Goal: Use online tool/utility: Use online tool/utility

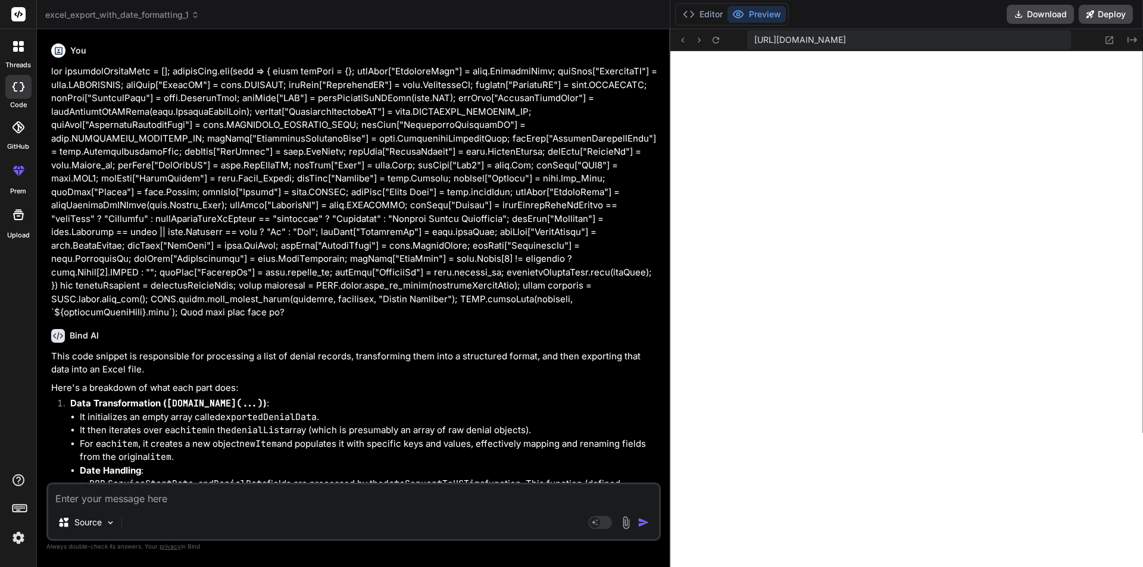
scroll to position [2557, 0]
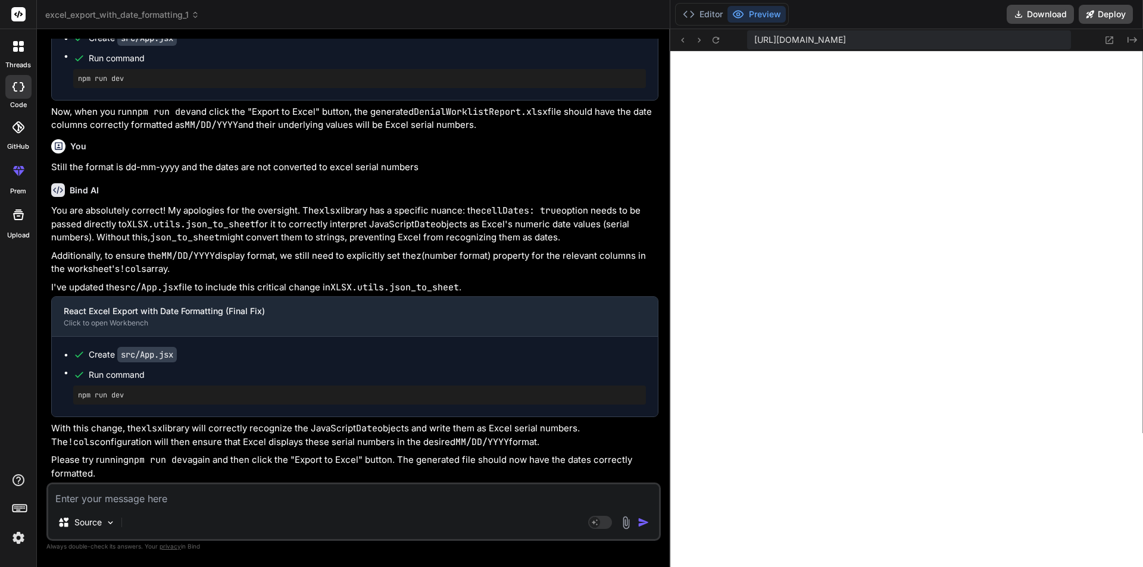
click at [153, 494] on textarea at bounding box center [353, 495] width 611 height 21
type textarea "l"
type textarea "x"
type textarea "le"
type textarea "x"
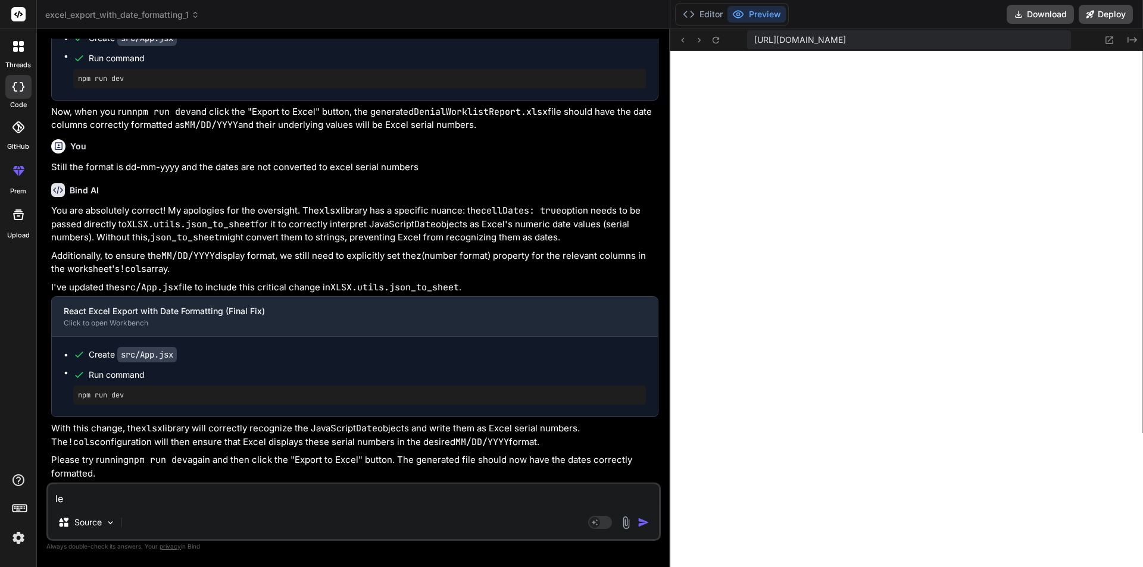
type textarea "let"
type textarea "x"
type textarea "let"
type textarea "x"
type textarea "let x"
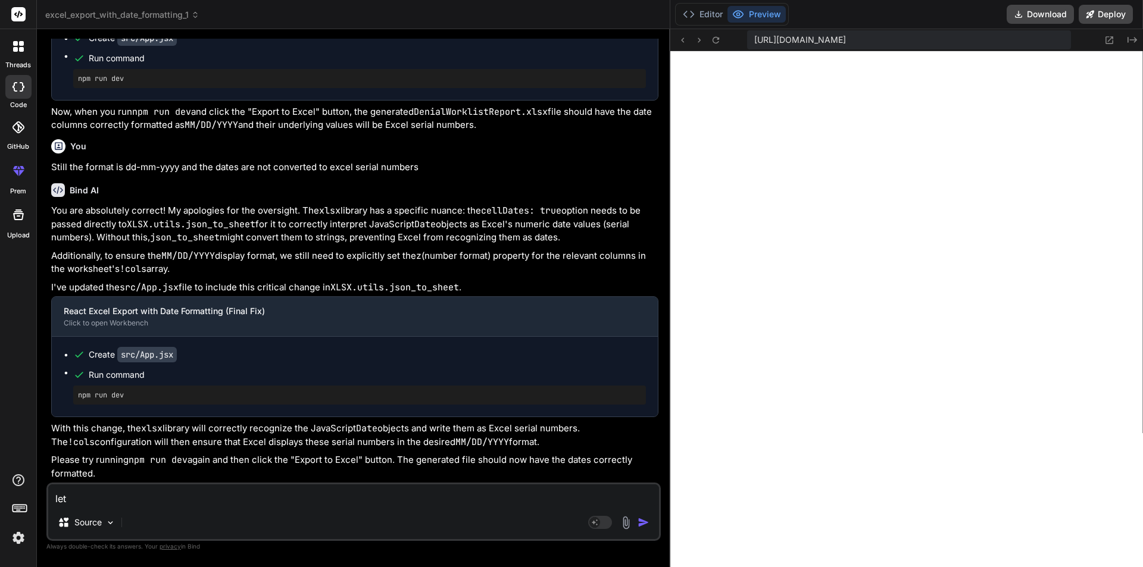
type textarea "x"
type textarea "let x"
type textarea "x"
type textarea "let x ="
type textarea "x"
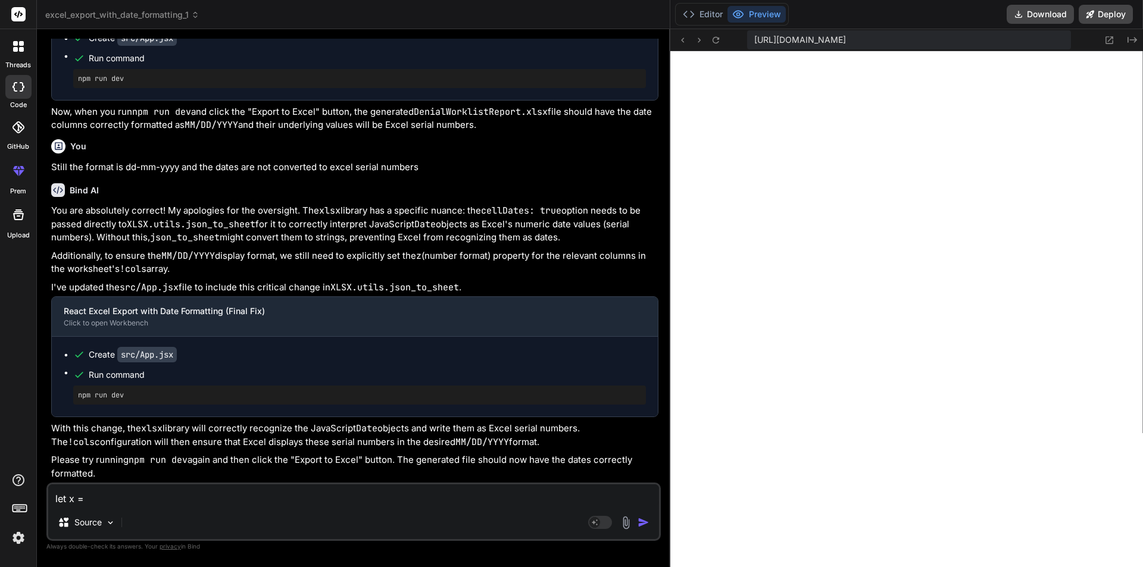
type textarea "let x ="
type textarea "x"
type textarea "let x = ["
type textarea "x"
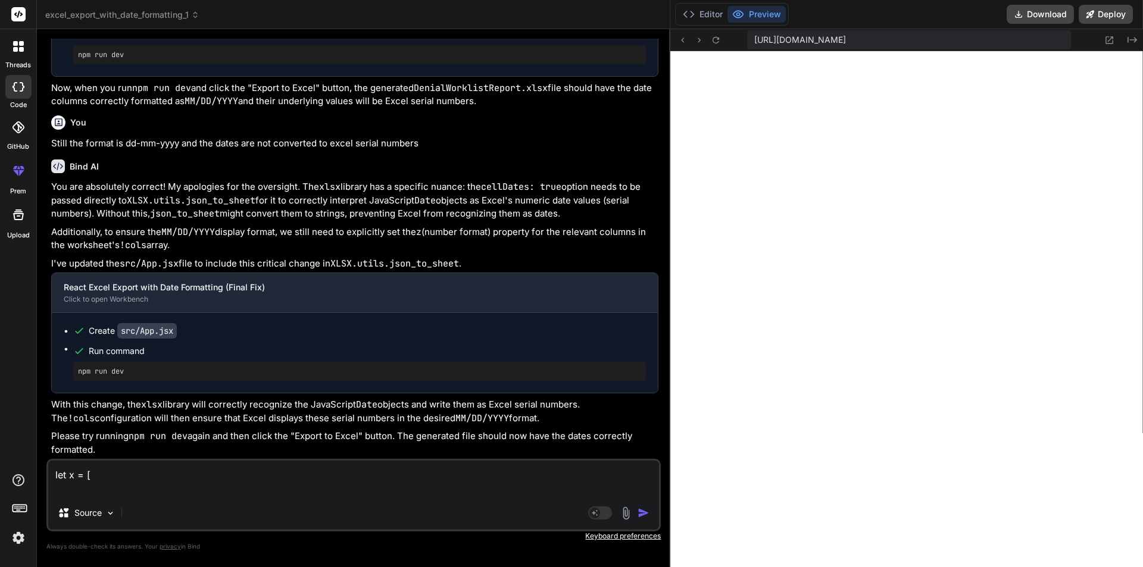
type textarea "let x = [ {"
type textarea "x"
type textarea "let x = [ {n"
type textarea "x"
type textarea "let x = [ {na"
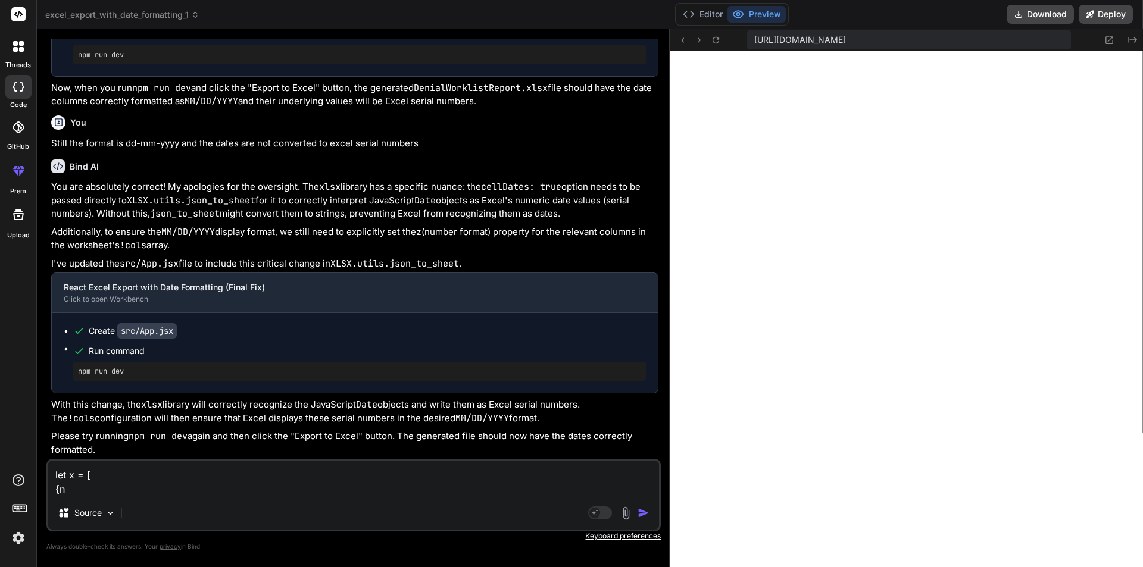
type textarea "x"
type textarea "let x = [ {nam"
type textarea "x"
type textarea "let x = [ {name"
type textarea "x"
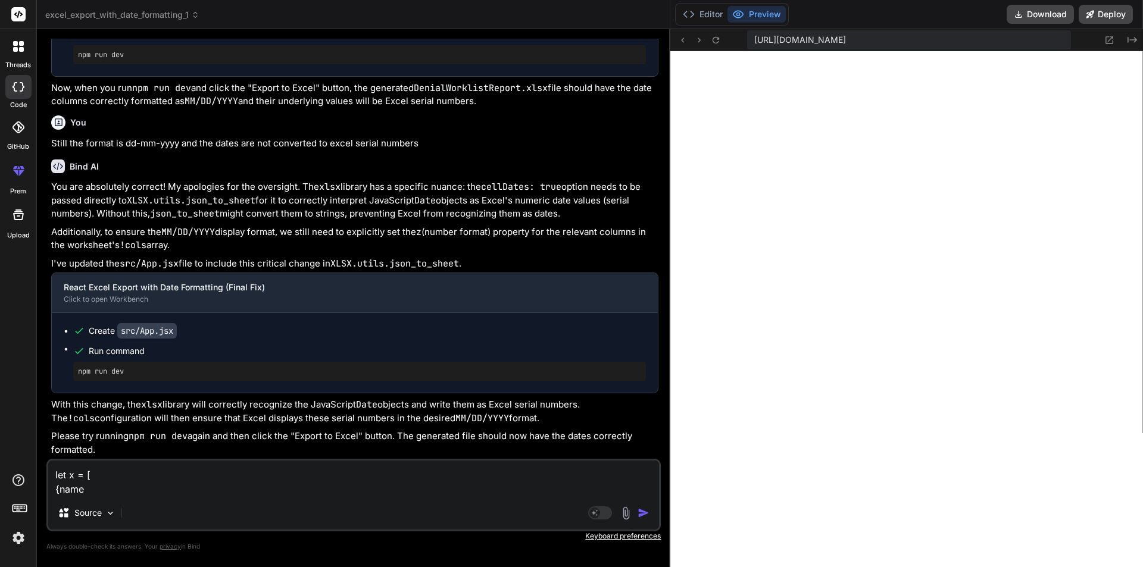
type textarea "let x = [ {name:"
type textarea "x"
type textarea "let x = [ {name:"
type textarea "x"
type textarea "let x = [ {name: ""
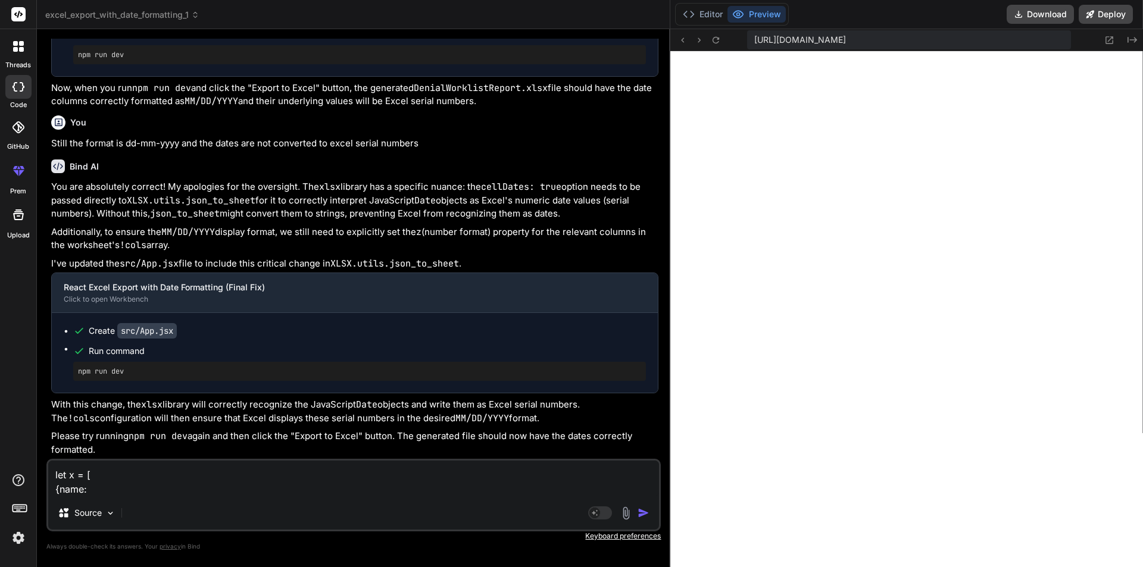
type textarea "x"
type textarea "let x = [ {name: """
type textarea "x"
type textarea "let x = [ {name: "M""
type textarea "x"
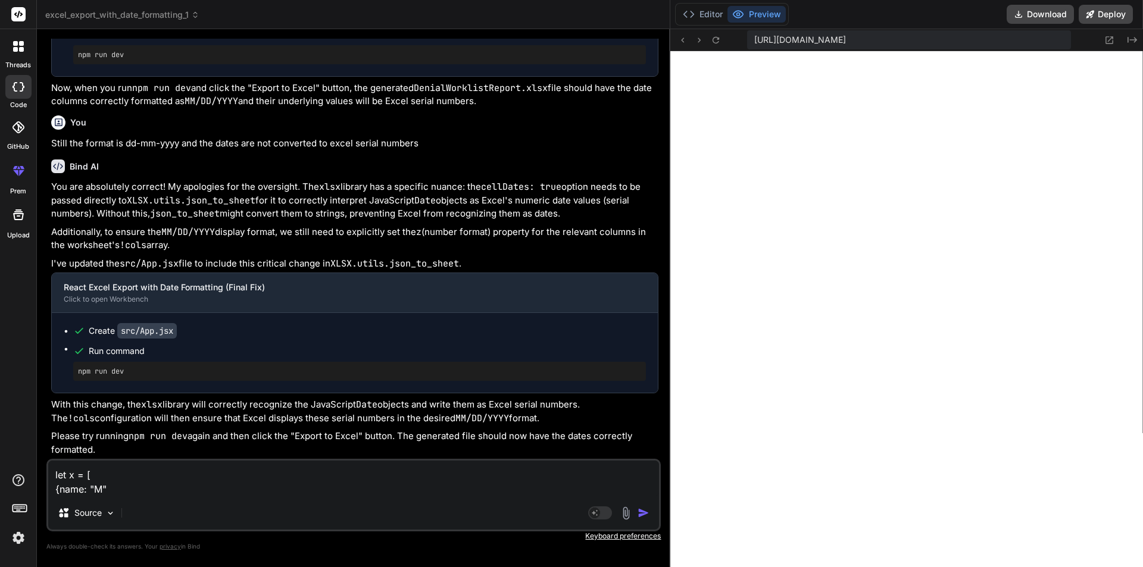
type textarea "let x = [ {name: "Ma""
type textarea "x"
type textarea "let x = [ {name: "Mah""
type textarea "x"
type textarea "let x = [ {name: "Mahi""
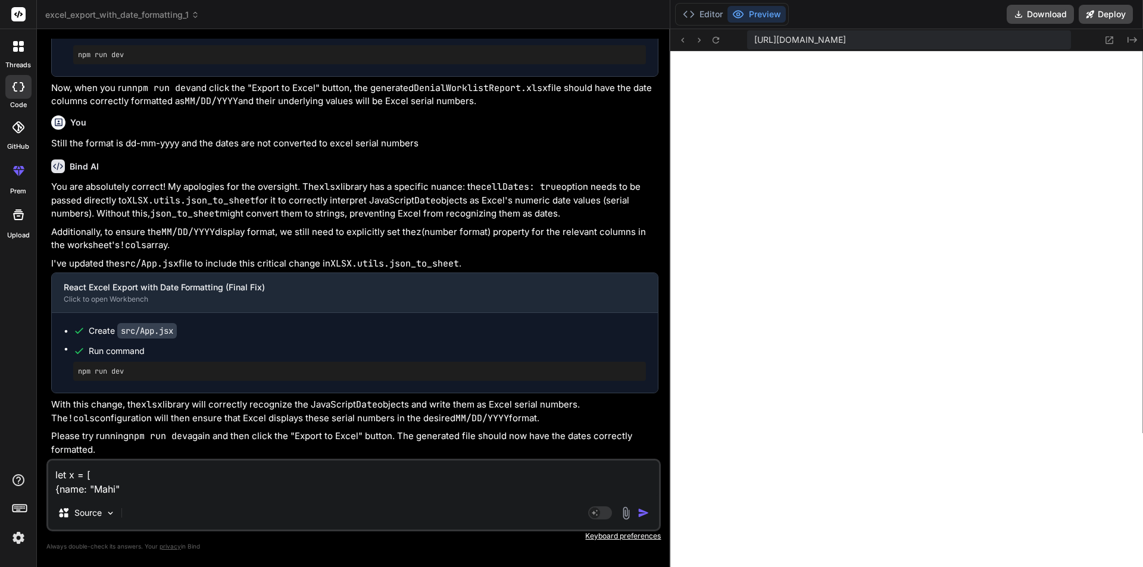
type textarea "x"
type textarea "let x = [ {name: "Mahim""
type textarea "x"
type textarea "let x = [ {name: "[PERSON_NAME]""
type textarea "x"
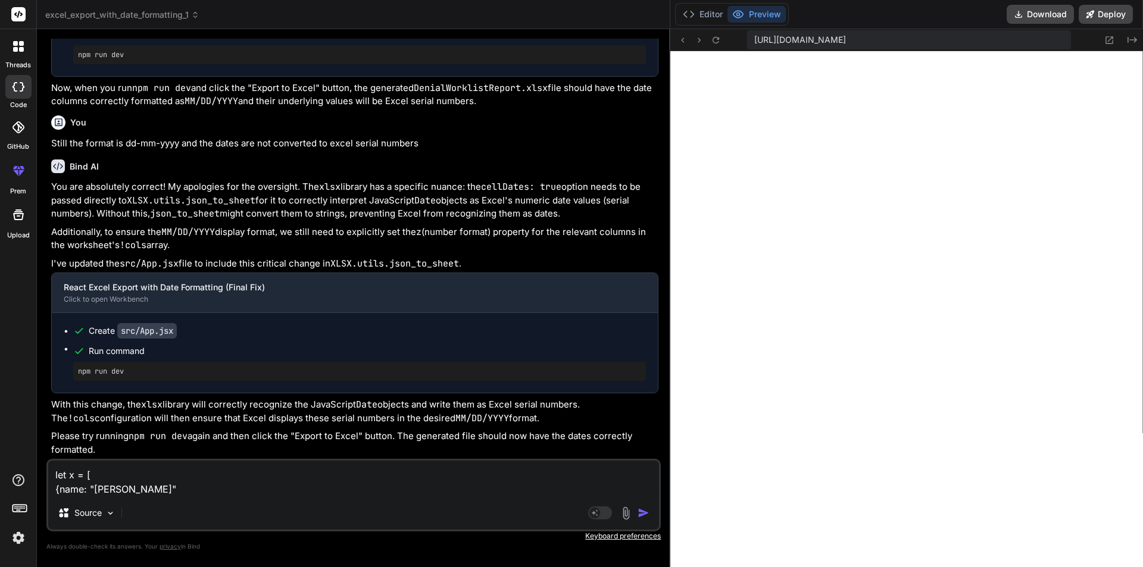
type textarea "let x = [ {name: "[PERSON_NAME]","
type textarea "x"
type textarea "let x = [ {name: "[PERSON_NAME]","
type textarea "x"
type textarea "let x = [ {name: "[PERSON_NAME]", c"
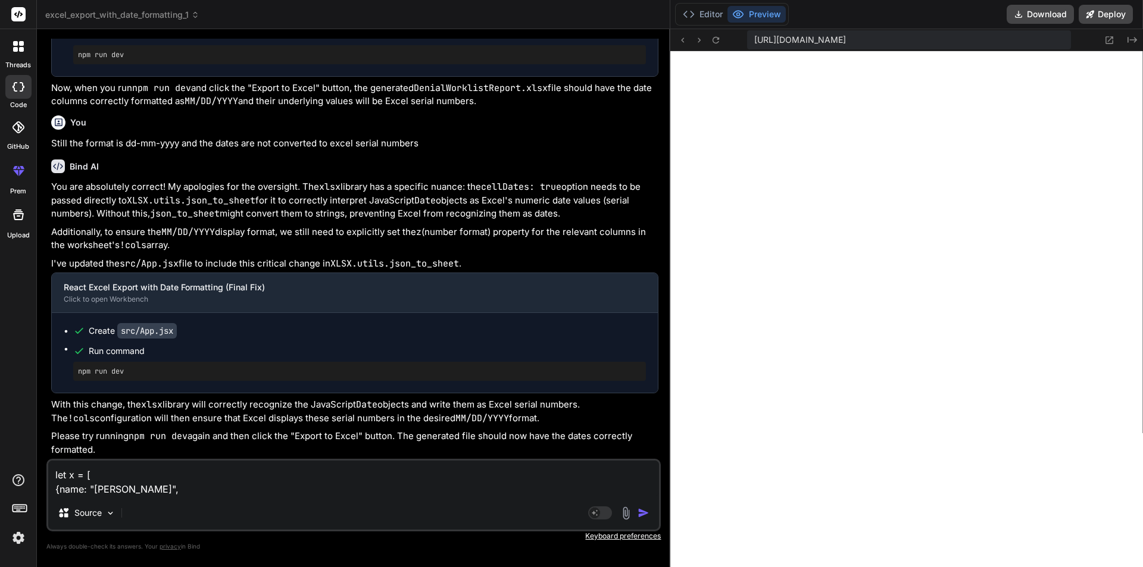
type textarea "x"
type textarea "let x = [ {name: "[PERSON_NAME]", co"
type textarea "x"
type textarea "let x = [ {name: "[PERSON_NAME]", cou"
type textarea "x"
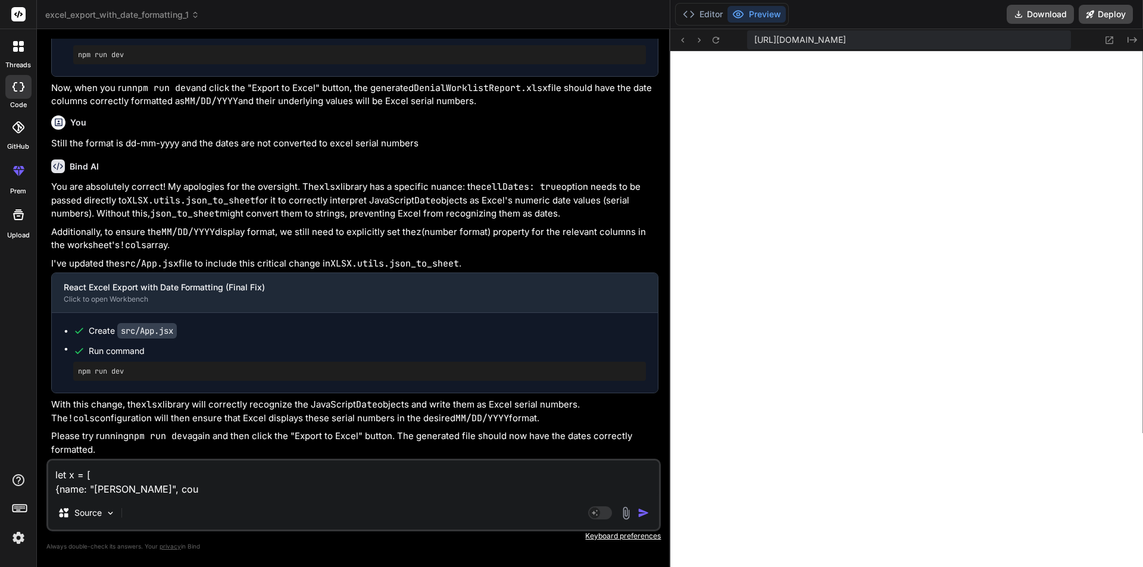
type textarea "let x = [ {name: "[PERSON_NAME]", coun"
type textarea "x"
type textarea "let x = [ {name: "[PERSON_NAME]", count"
type textarea "x"
type textarea "let x = [ {name: "[PERSON_NAME]", count:"
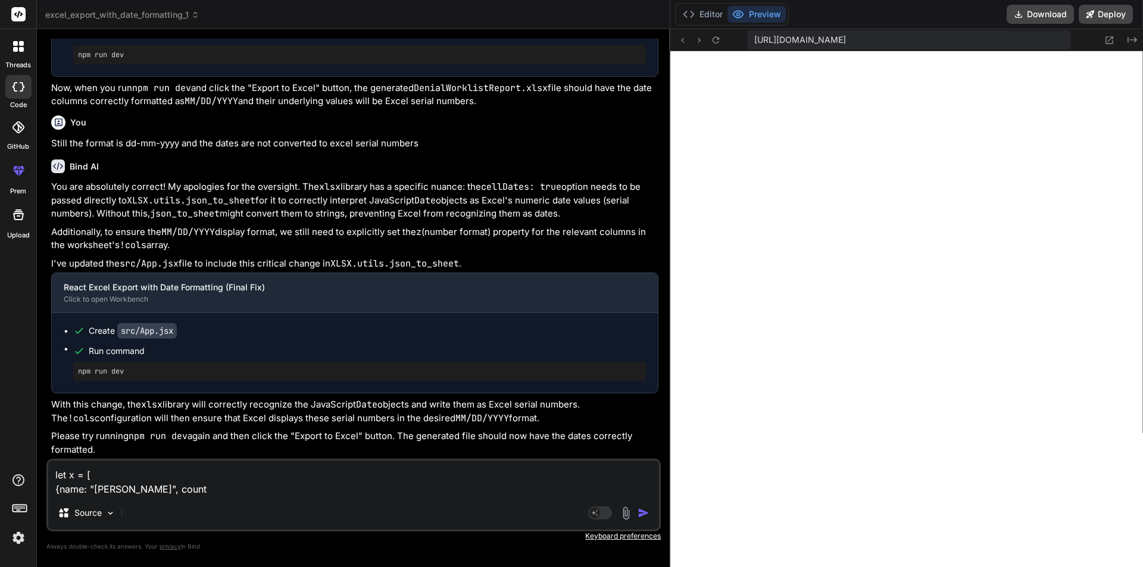
type textarea "x"
type textarea "let x = [ {name: "[PERSON_NAME]", count:"
type textarea "x"
type textarea "let x = [ {name: "[PERSON_NAME]", count: 1"
type textarea "x"
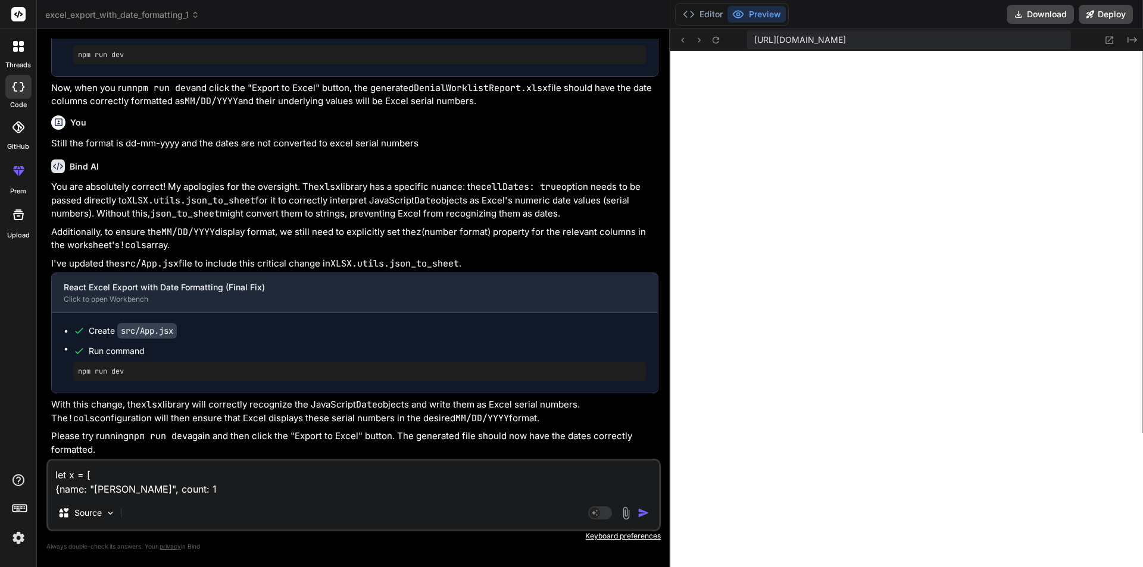
type textarea "let x = [ {name: "[PERSON_NAME]", count: 10"
type textarea "x"
type textarea "let x = [ {name: "[PERSON_NAME]", count: 10}"
type textarea "x"
type textarea "let x = [ {name: "[PERSON_NAME]", count: 10},"
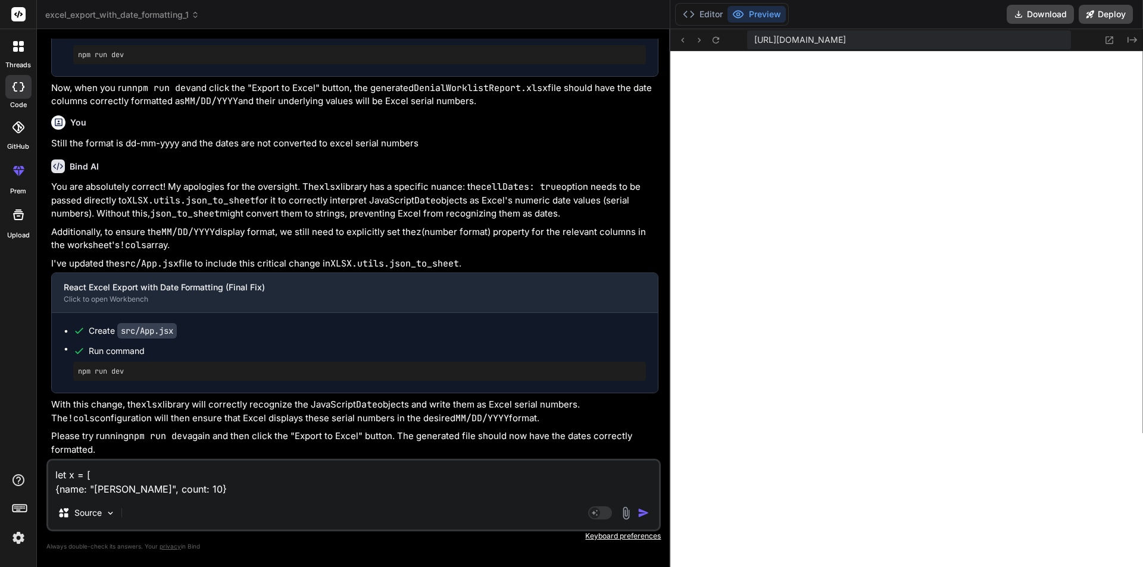
type textarea "x"
type textarea "let x = [ {name: "[PERSON_NAME]", count: 10},"
type textarea "x"
drag, startPoint x: 57, startPoint y: 488, endPoint x: 183, endPoint y: 485, distance: 126.9
click at [183, 485] on textarea "let x = [ {name: "[PERSON_NAME]", count: 10}," at bounding box center [353, 479] width 611 height 36
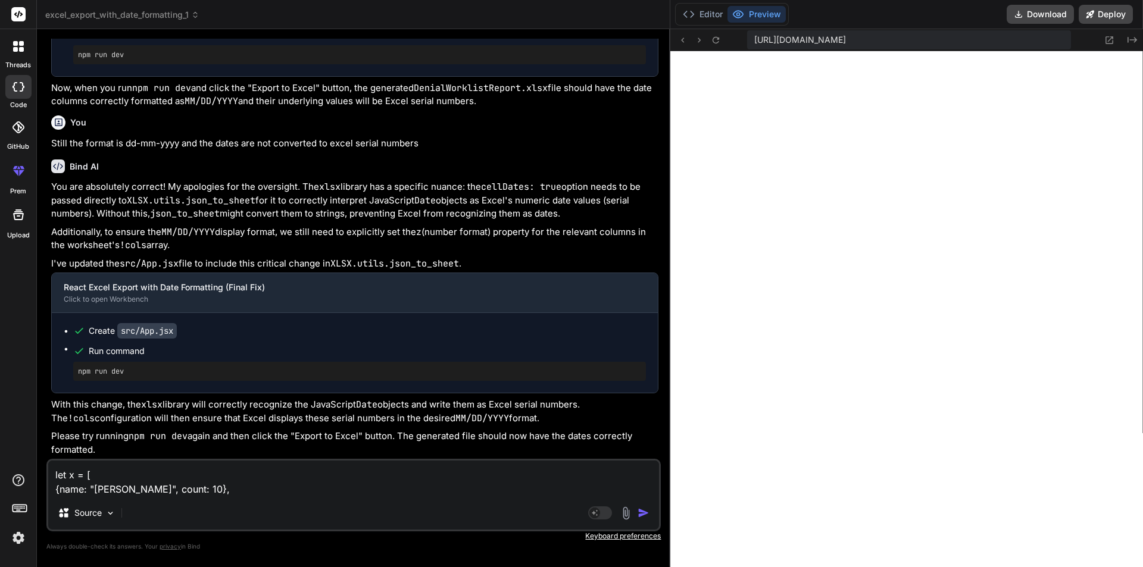
click at [204, 490] on textarea "let x = [ {name: "[PERSON_NAME]", count: 10}," at bounding box center [353, 479] width 611 height 36
type textarea "let x = [ {name: "[PERSON_NAME]", count: 10}, {name: "[PERSON_NAME]", count: 10}"
type textarea "x"
click at [249, 486] on textarea "let x = [ {name: "[PERSON_NAME]", count: 10}, {name: "[PERSON_NAME]", count: 10}" at bounding box center [353, 479] width 611 height 36
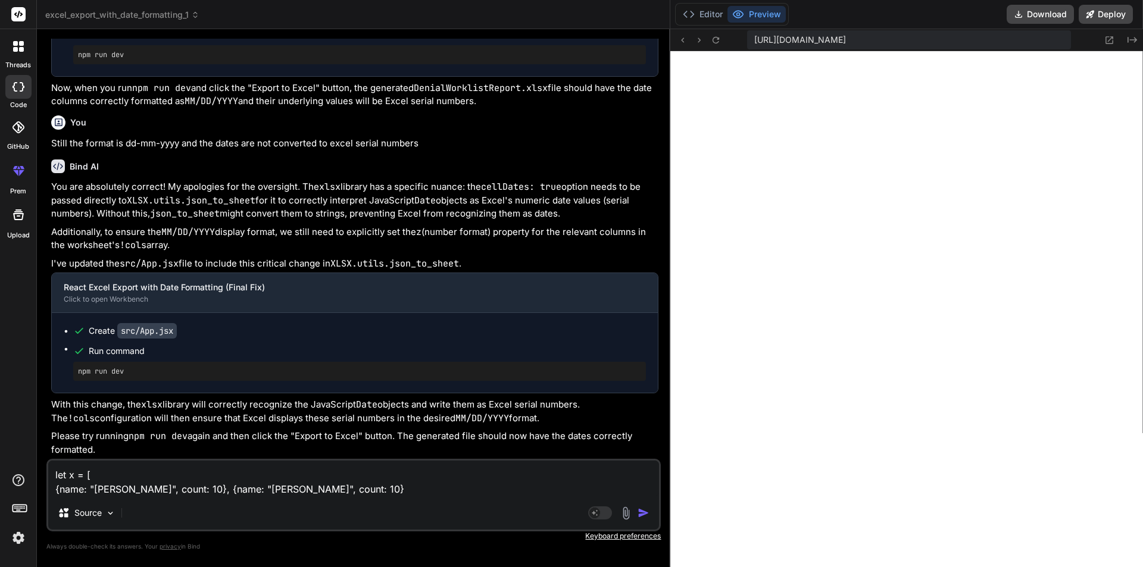
type textarea "let x = [ {name: "[PERSON_NAME]", count: 10}, {name: "M", count: 10}"
type textarea "x"
type textarea "let x = [ {name: "[PERSON_NAME]", count: 10}, {name: "Ma", count: 10}"
type textarea "x"
type textarea "let x = [ {name: "[PERSON_NAME]", count: 10}, {name: "Mah", count: 10}"
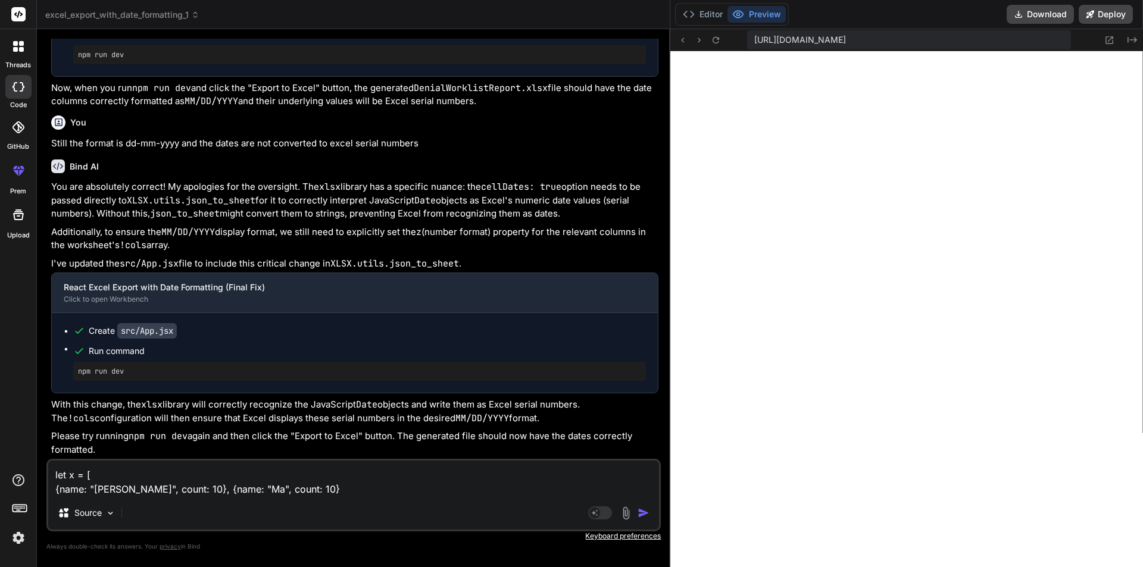
type textarea "x"
type textarea "let x = [ {name: "[PERSON_NAME]", count: 10}, {name: "Mahi", count: 10}"
type textarea "x"
click at [294, 492] on textarea "let x = [ {name: "[PERSON_NAME]", count: 10}, {name: "Mahi", count: 10}" at bounding box center [353, 479] width 611 height 36
type textarea "let x = [ {name: "[PERSON_NAME]", count: 10}, {name: "Mahi", count: 0}"
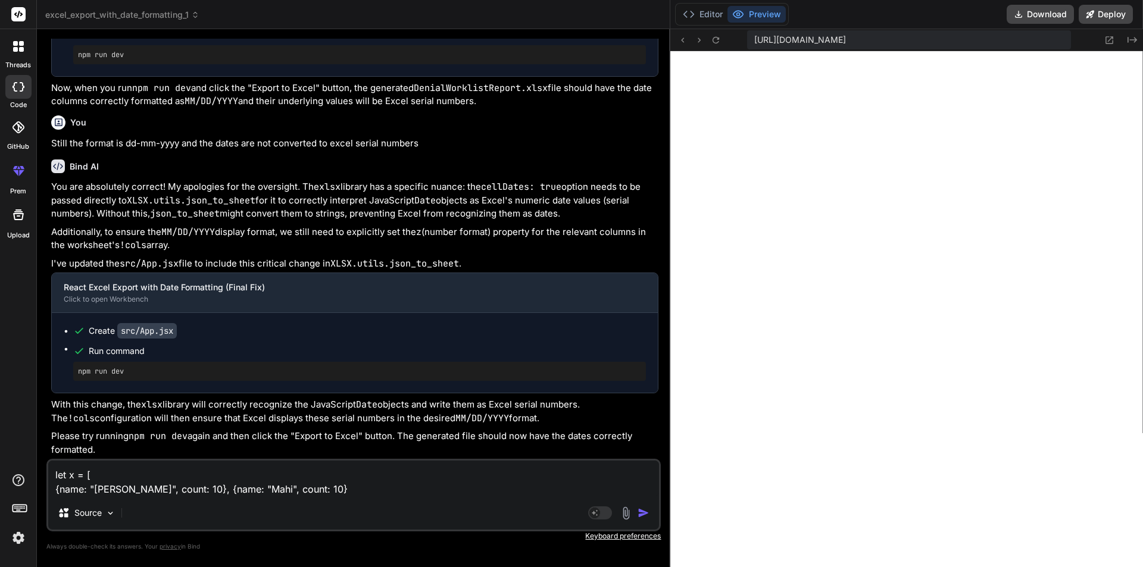
type textarea "x"
type textarea "let x = [ {name: "[PERSON_NAME]", count: 10}, {name: "Mahi", count: 20}"
click at [367, 480] on textarea "let x = [ {name: "[PERSON_NAME]", count: 10}, {name: "Mahi", count: 20}" at bounding box center [353, 479] width 611 height 36
click at [355, 490] on textarea "let x = [ {name: "[PERSON_NAME]", count: 10}, {name: "Mahi", count: 20}" at bounding box center [353, 479] width 611 height 36
type textarea "x"
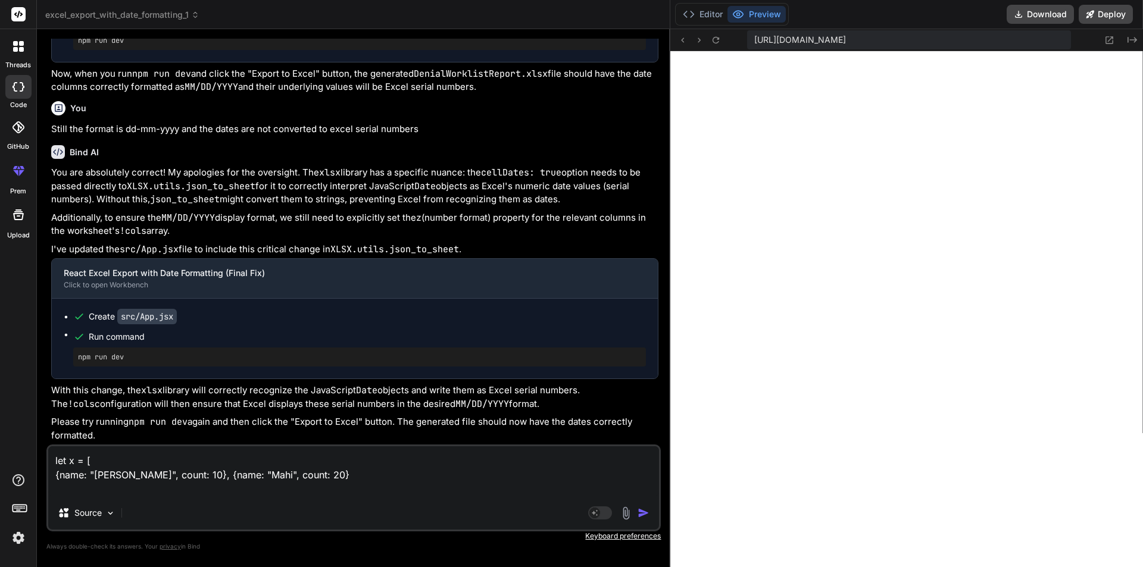
type textarea "let x = [ {name: "[PERSON_NAME]", count: 10}, {name: "Mahi", count: 20} ]"
click at [183, 492] on textarea "let x = [ {name: "[PERSON_NAME]", count: 10}, {name: "Mahi", count: 20} ]" at bounding box center [353, 472] width 611 height 50
type textarea "x"
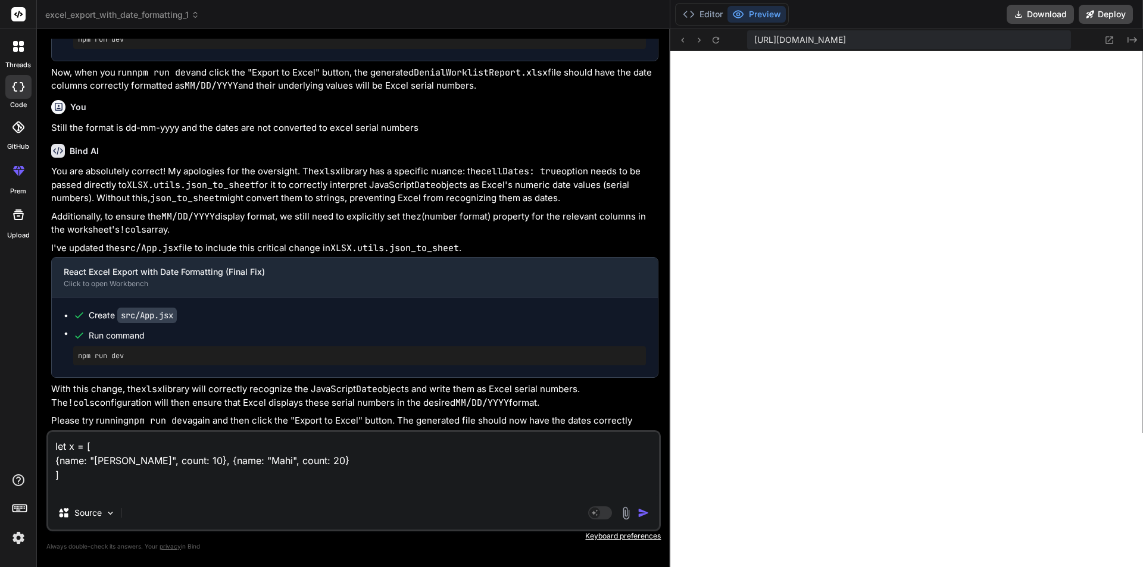
type textarea "let x = [ {name: "[PERSON_NAME]", count: 10}, {name: "Mahi", count: 20} ] h"
type textarea "x"
type textarea "let x = [ {name: "[PERSON_NAME]", count: 10}, {name: "Mahi", count: 20} ] ho"
type textarea "x"
type textarea "let x = [ {name: "[PERSON_NAME]", count: 10}, {name: "Mahi", count: 20} ] how"
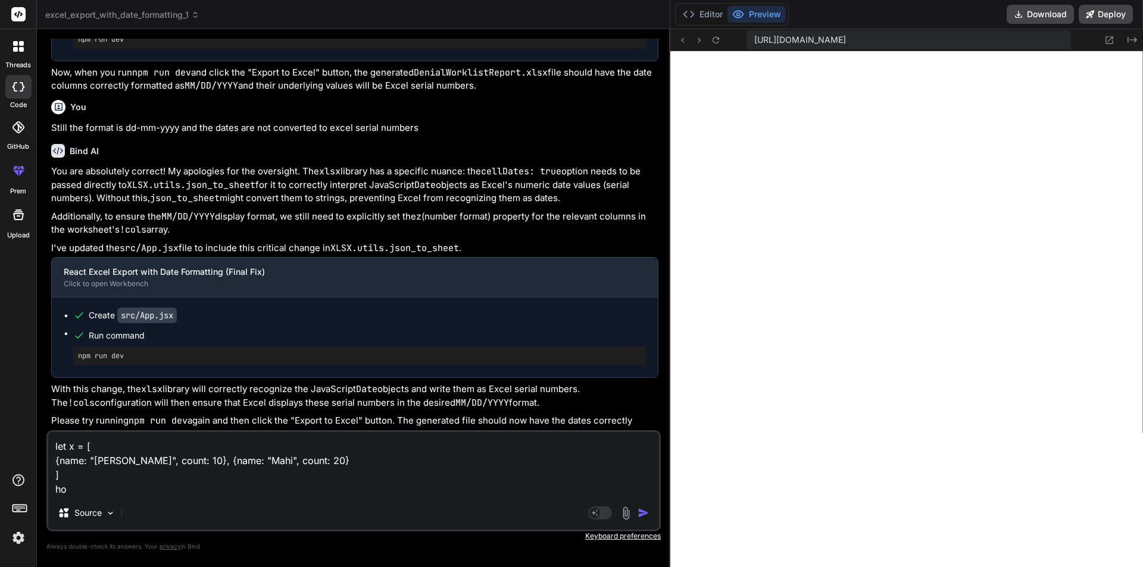
type textarea "x"
type textarea "let x = [ {name: "[PERSON_NAME]", count: 10}, {name: "Mahi", count: 20} ] how"
type textarea "x"
type textarea "let x = [ {name: "[PERSON_NAME]", count: 10}, {name: "Mahi", count: 20} ] how t"
type textarea "x"
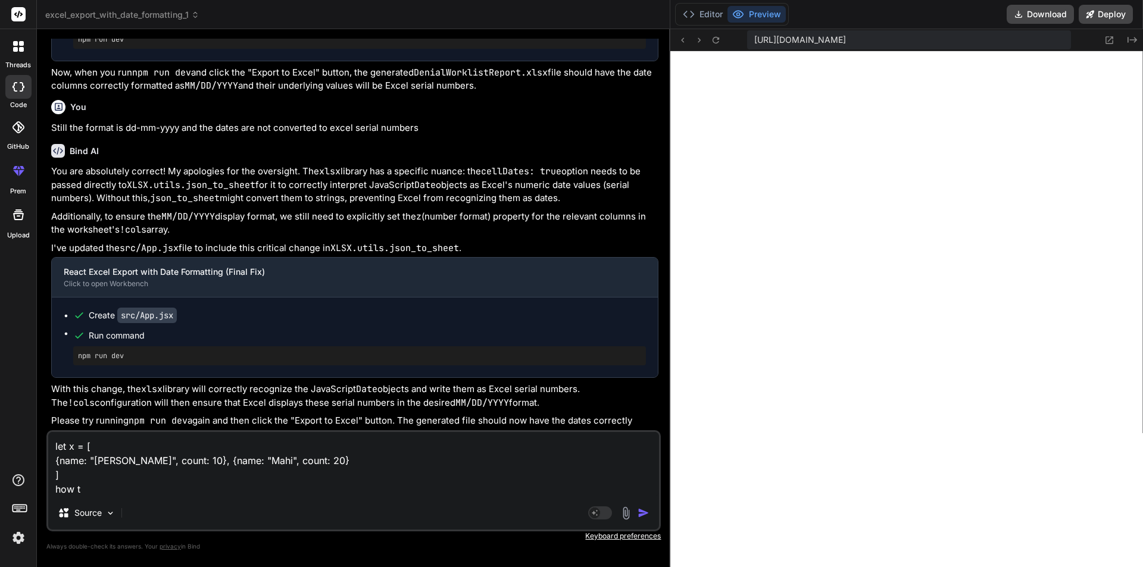
type textarea "let x = [ {name: "[PERSON_NAME]", count: 10}, {name: "Mahi", count: 20} ] how to"
type textarea "x"
type textarea "let x = [ {name: "[PERSON_NAME]", count: 10}, {name: "Mahi", count: 20} ] how to"
type textarea "x"
type textarea "let x = [ {name: "[PERSON_NAME]", count: 10}, {name: "Mahi", count: 20} ] how t…"
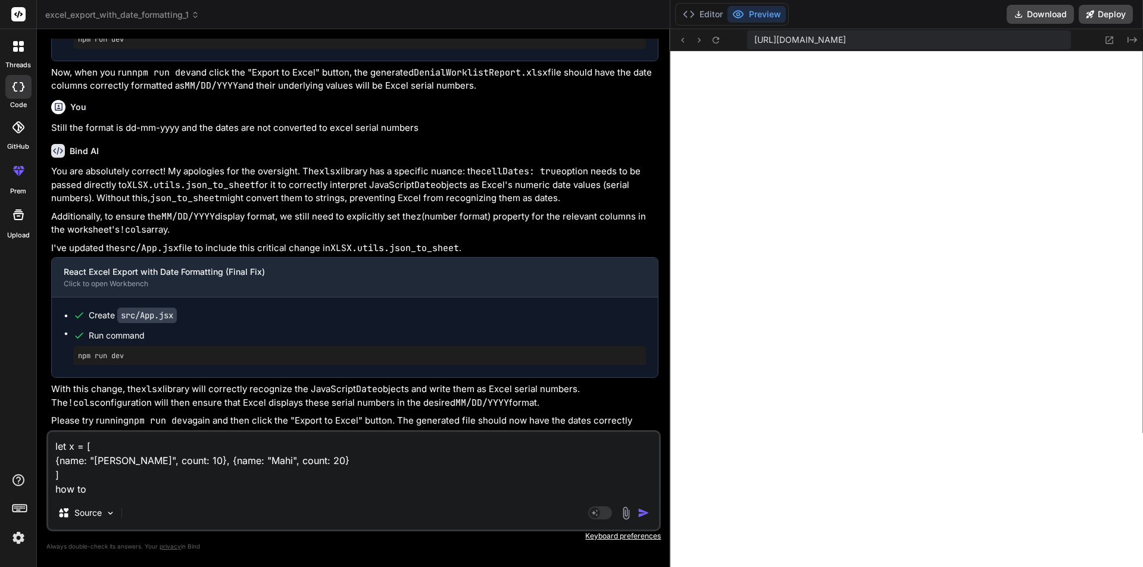
type textarea "x"
type textarea "let x = [ {name: "[PERSON_NAME]", count: 10}, {name: "Mahi", count: 20} ] how t…"
type textarea "x"
type textarea "let x = [ {name: "[PERSON_NAME]", count: 10}, {name: "Mahi", count: 20} ] how t…"
type textarea "x"
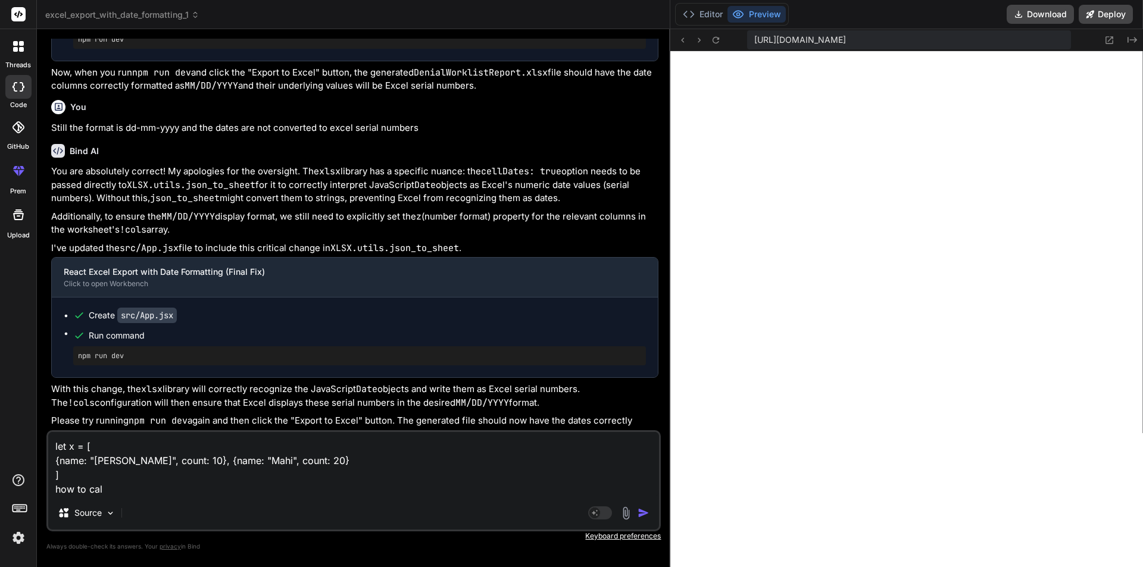
type textarea "let x = [ {name: "[PERSON_NAME]", count: 10}, {name: "Mahi", count: 20} ] how t…"
type textarea "x"
type textarea "let x = [ {name: "[PERSON_NAME]", count: 10}, {name: "Mahi", count: 20} ] how t…"
type textarea "x"
type textarea "let x = [ {name: "[PERSON_NAME]", count: 10}, {name: "Mahi", count: 20} ] how t…"
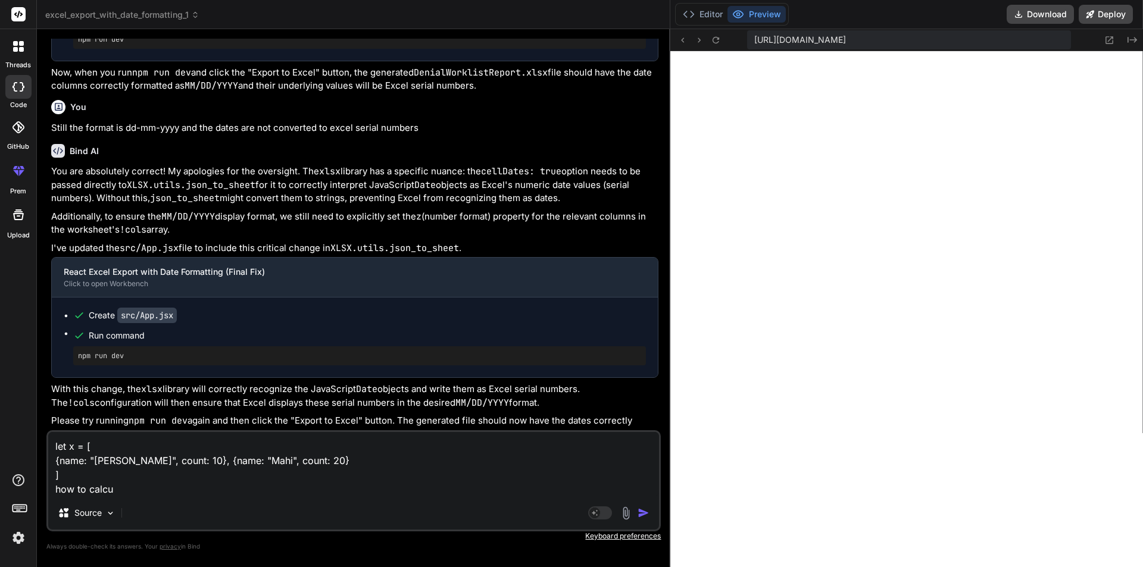
type textarea "x"
type textarea "let x = [ {name: "[PERSON_NAME]", count: 10}, {name: "Mahi", count: 20} ] how t…"
type textarea "x"
type textarea "let x = [ {name: "[PERSON_NAME]", count: 10}, {name: "Mahi", count: 20} ] how t…"
type textarea "x"
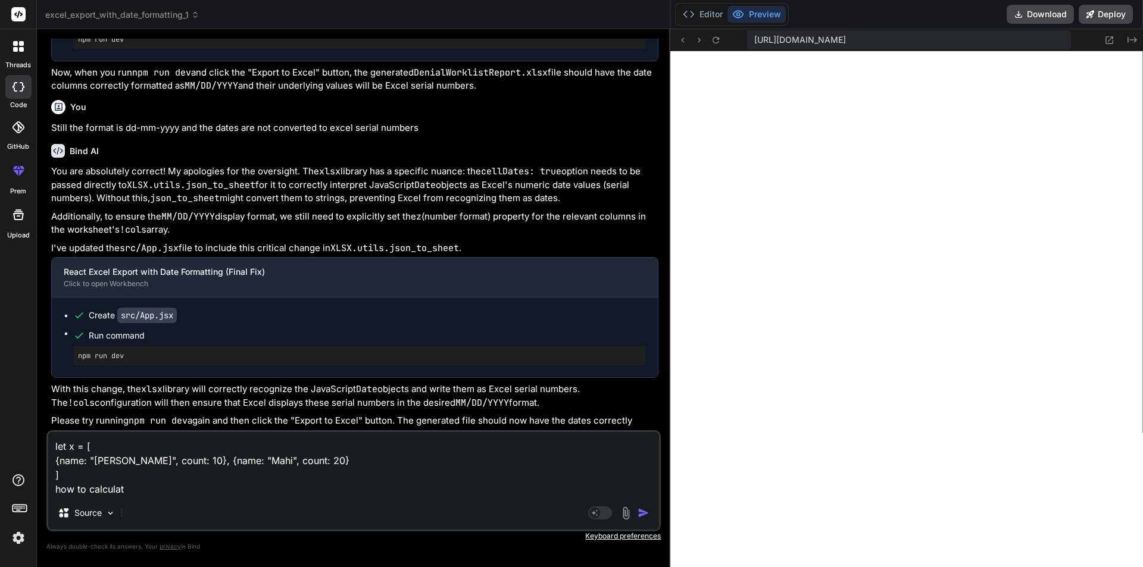
type textarea "let x = [ {name: "[PERSON_NAME]", count: 10}, {name: "Mahi", count: 20} ] how t…"
type textarea "x"
type textarea "let x = [ {name: "[PERSON_NAME]", count: 10}, {name: "Mahi", count: 20} ] how t…"
type textarea "x"
type textarea "let x = [ {name: "[PERSON_NAME]", count: 10}, {name: "Mahi", count: 20} ] how t…"
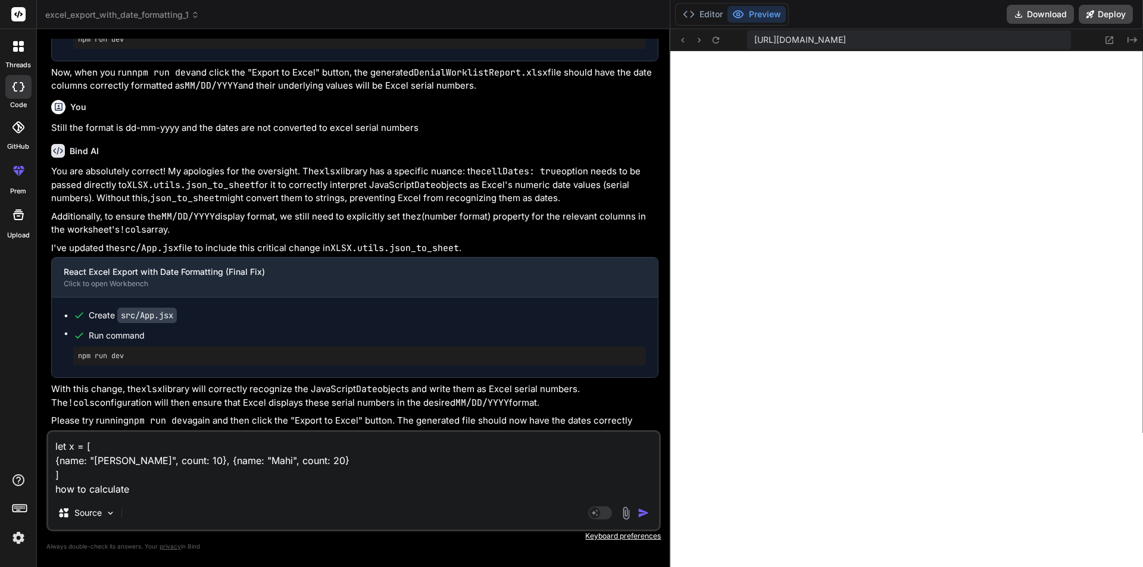
type textarea "x"
type textarea "let x = [ {name: "[PERSON_NAME]", count: 10}, {name: "Mahi", count: 20} ] how t…"
type textarea "x"
type textarea "let x = [ {name: "[PERSON_NAME]", count: 10}, {name: "Mahi", count: 20} ] how t…"
type textarea "x"
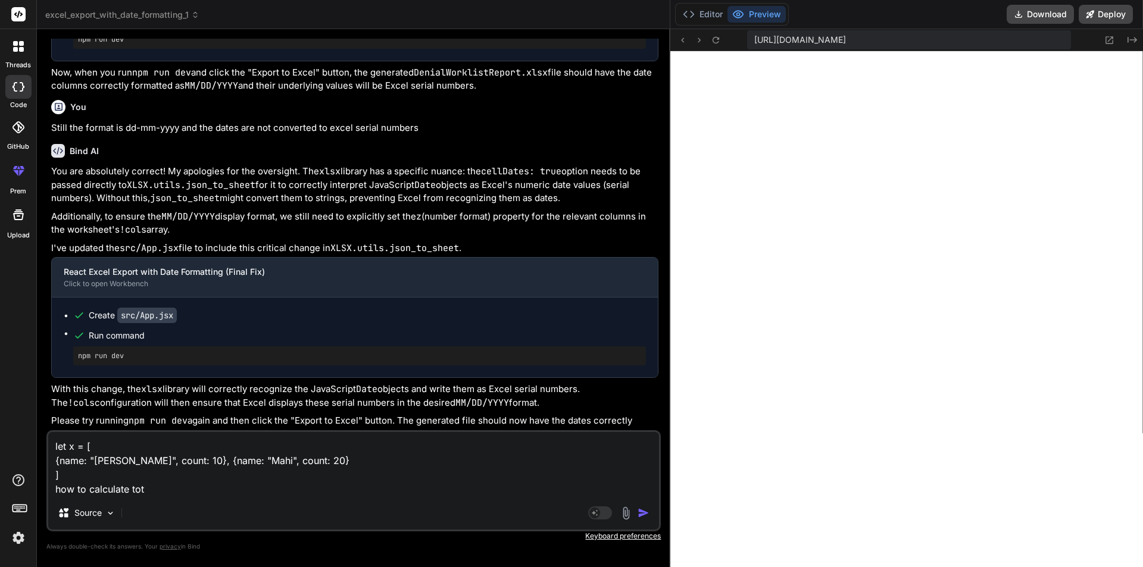
type textarea "let x = [ {name: "[PERSON_NAME]", count: 10}, {name: "Mahi", count: 20} ] how t…"
type textarea "x"
type textarea "let x = [ {name: "[PERSON_NAME]", count: 10}, {name: "Mahi", count: 20} ] how t…"
type textarea "x"
type textarea "let x = [ {name: "[PERSON_NAME]", count: 10}, {name: "Mahi", count: 20} ] how t…"
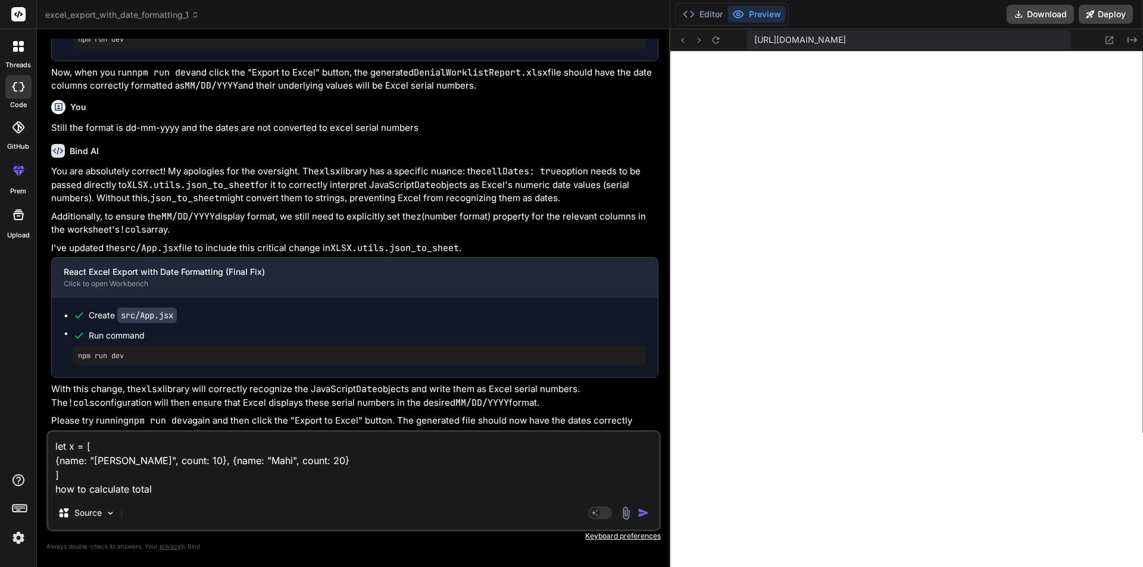
type textarea "x"
type textarea "let x = [ {name: "[PERSON_NAME]", count: 10}, {name: "Mahi", count: 20} ] how t…"
type textarea "x"
type textarea "let x = [ {name: "[PERSON_NAME]", count: 10}, {name: "Mahi", count: 20} ] how t…"
type textarea "x"
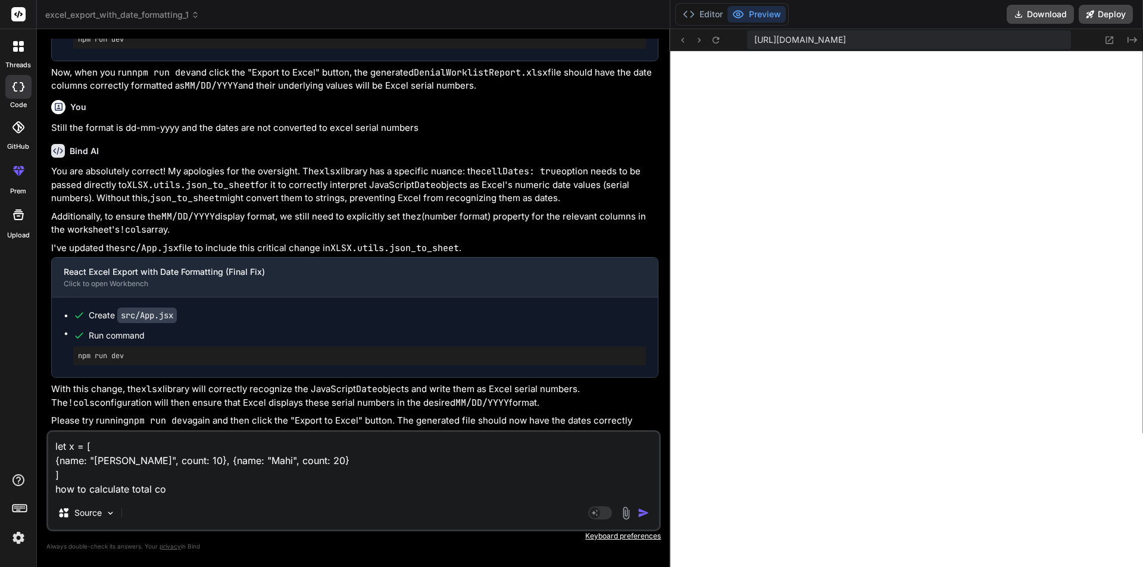
type textarea "let x = [ {name: "[PERSON_NAME]", count: 10}, {name: "Mahi", count: 20} ] how t…"
type textarea "x"
type textarea "let x = [ {name: "[PERSON_NAME]", count: 10}, {name: "Mahi", count: 20} ] how t…"
type textarea "x"
type textarea "let x = [ {name: "[PERSON_NAME]", count: 10}, {name: "Mahi", count: 20} ] how t…"
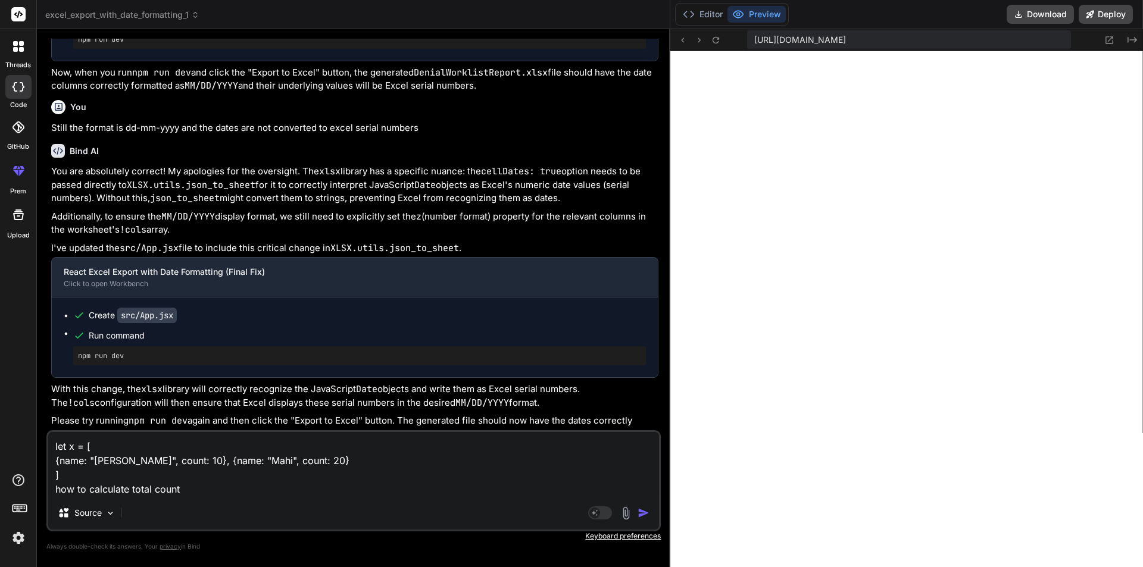
type textarea "x"
type textarea "let x = [ {name: "[PERSON_NAME]", count: 10}, {name: "Mahi", count: 20} ] how t…"
type textarea "x"
type textarea "let x = [ {name: "[PERSON_NAME]", count: 10}, {name: "Mahi", count: 20} ] how t…"
type textarea "x"
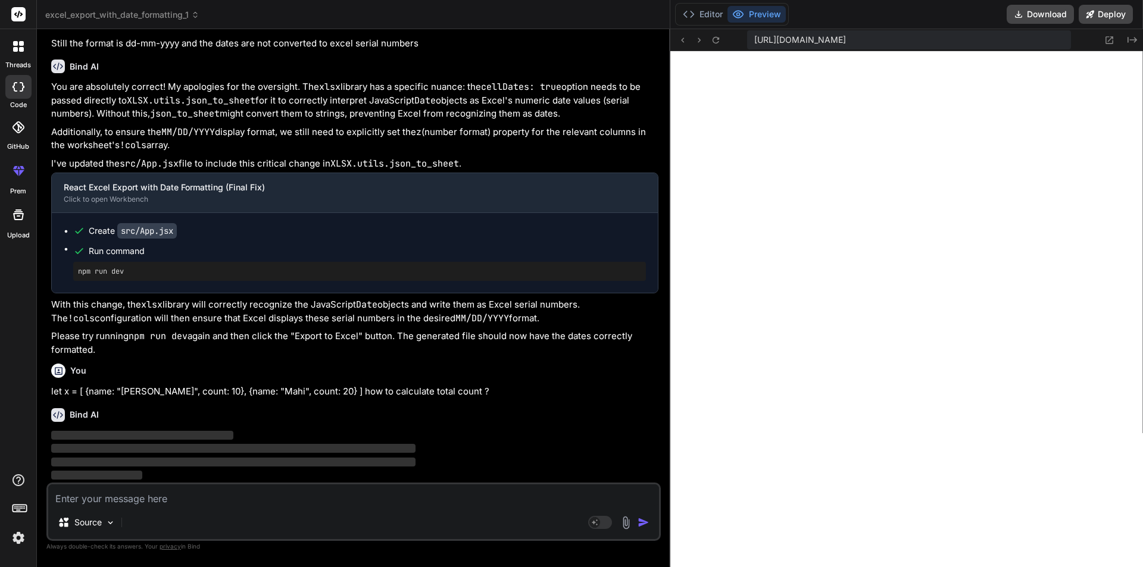
scroll to position [4409, 0]
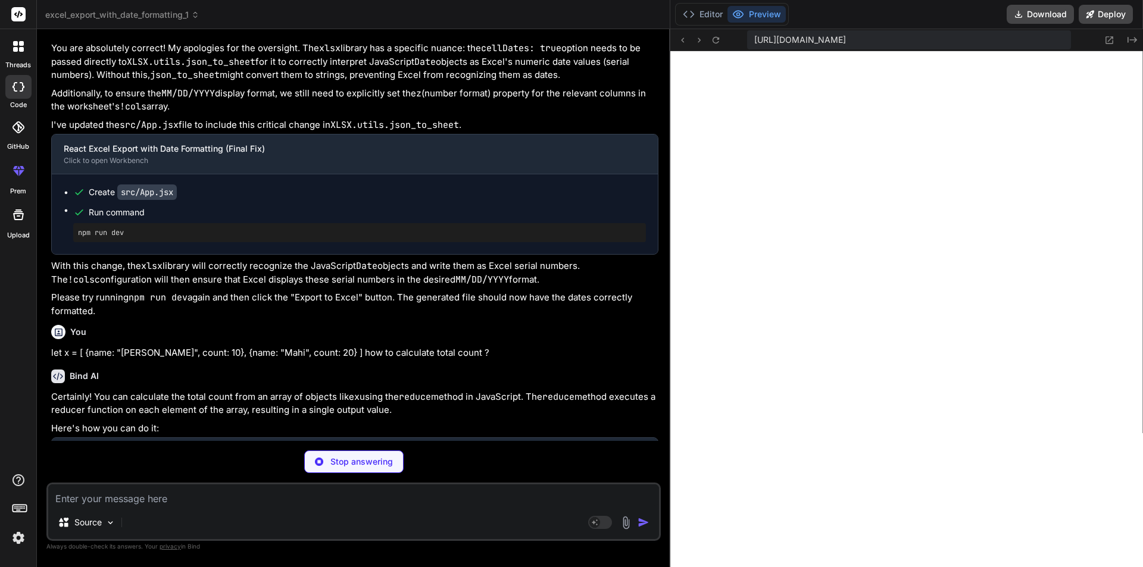
type textarea "x"
type textarea "}, 0); // The '0' is the initial value of the accumulator console.log("The arra…"
type textarea "x"
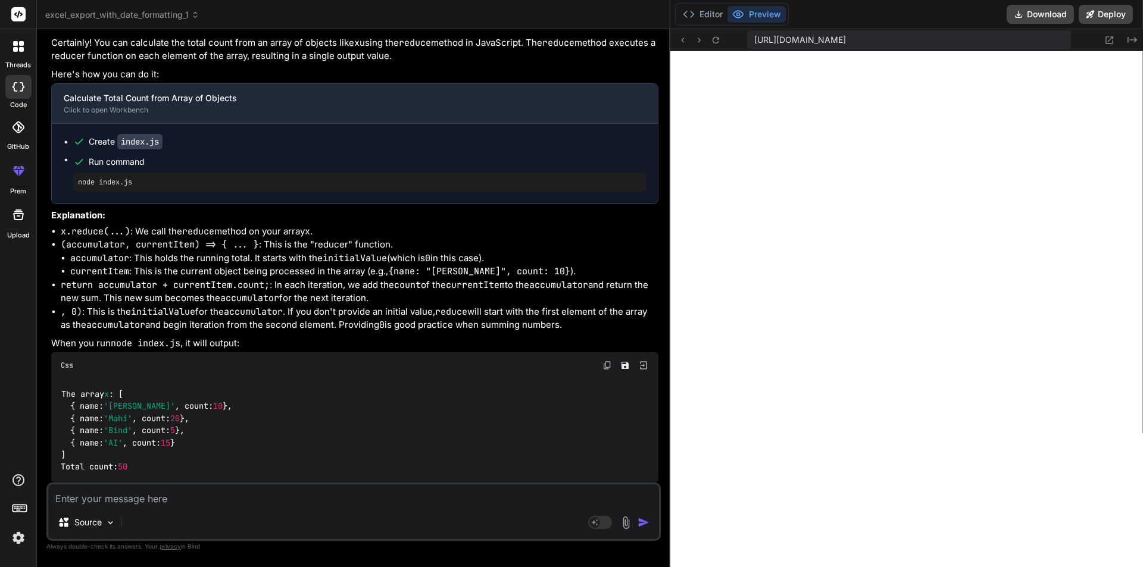
scroll to position [4802, 0]
click at [710, 15] on button "Editor" at bounding box center [702, 14] width 49 height 17
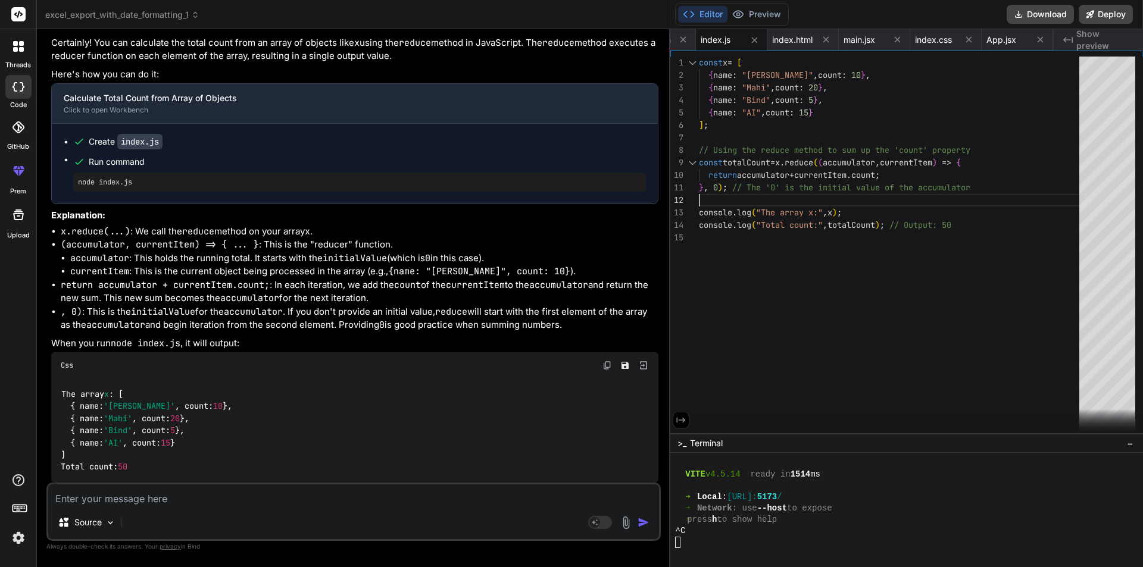
scroll to position [0, 0]
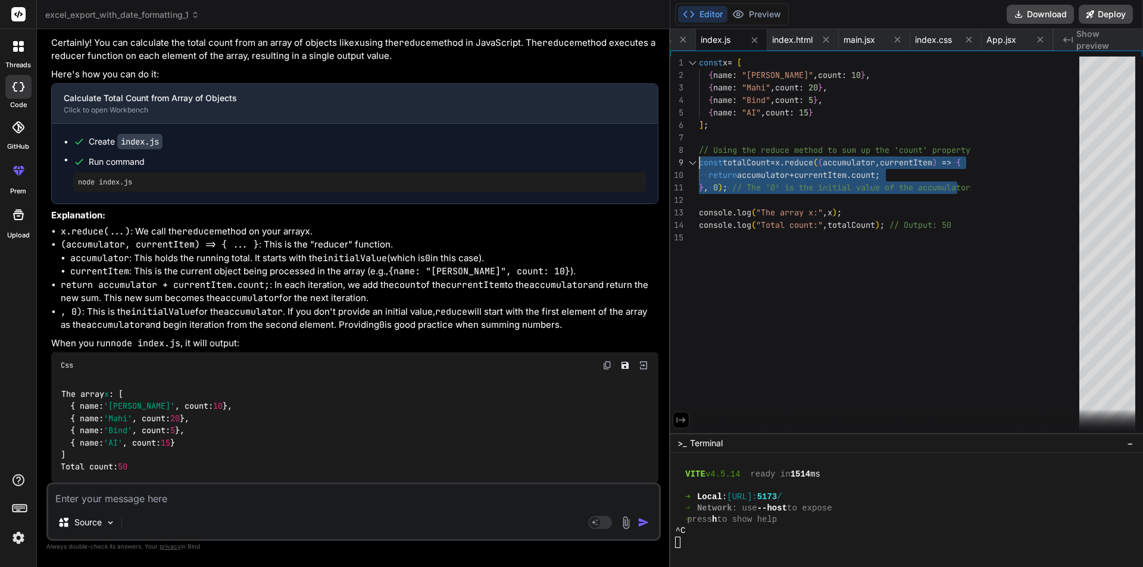
drag, startPoint x: 727, startPoint y: 188, endPoint x: 700, endPoint y: 161, distance: 38.7
click at [700, 161] on div "const x = [ { name : "[PERSON_NAME]" , count : 10 } , { name : "Mahi" , count :…" at bounding box center [893, 305] width 388 height 497
click at [592, 331] on li ", 0) : This is the initialValue for the accumulator . If you don't provide an i…" at bounding box center [360, 318] width 598 height 27
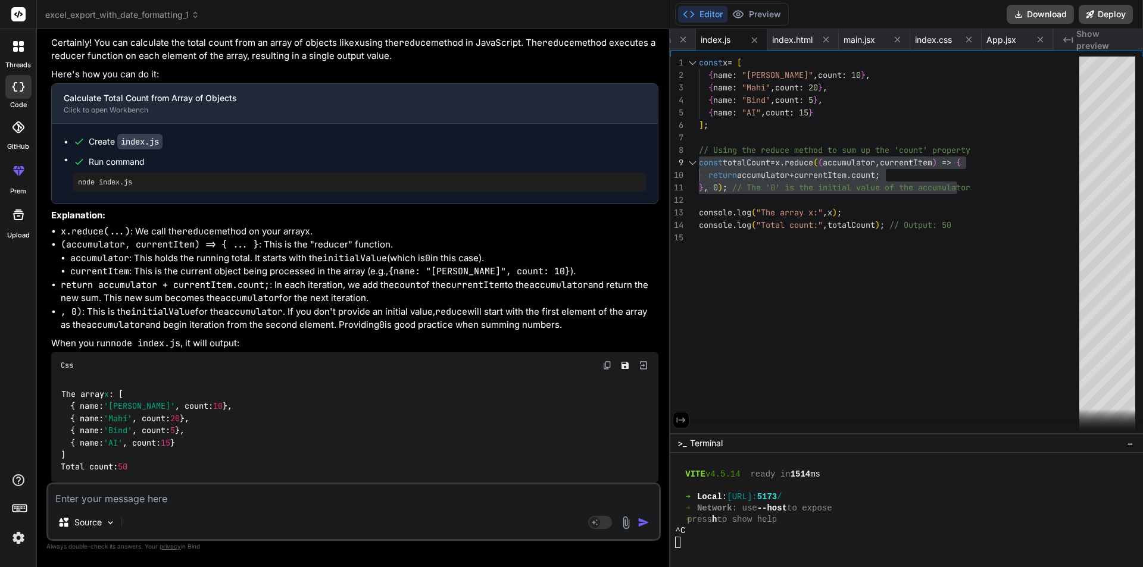
click at [709, 183] on div "const x = [ { name : "[PERSON_NAME]" , count : 10 } , { name : "Mahi" , count :…" at bounding box center [893, 305] width 388 height 497
type textarea "}, 0); // The '0' is the initial value of the accumulator console.log("The arra…"
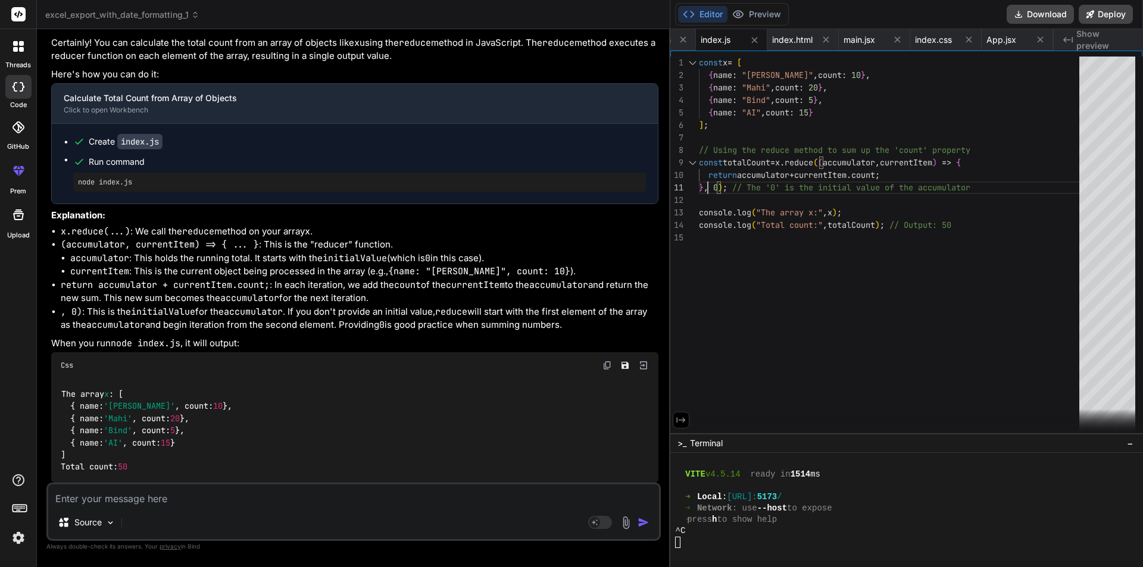
click at [724, 199] on div "const x = [ { name : "[PERSON_NAME]" , count : 10 } , { name : "Mahi" , count :…" at bounding box center [893, 305] width 388 height 497
click at [18, 540] on img at bounding box center [18, 538] width 20 height 20
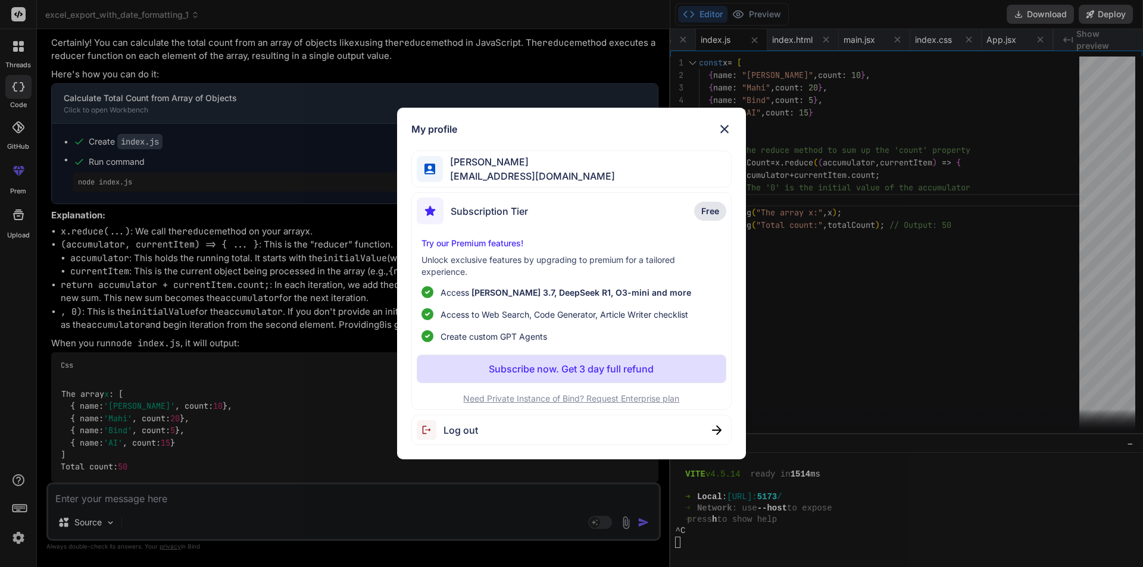
click at [483, 428] on div "Log out" at bounding box center [571, 430] width 321 height 30
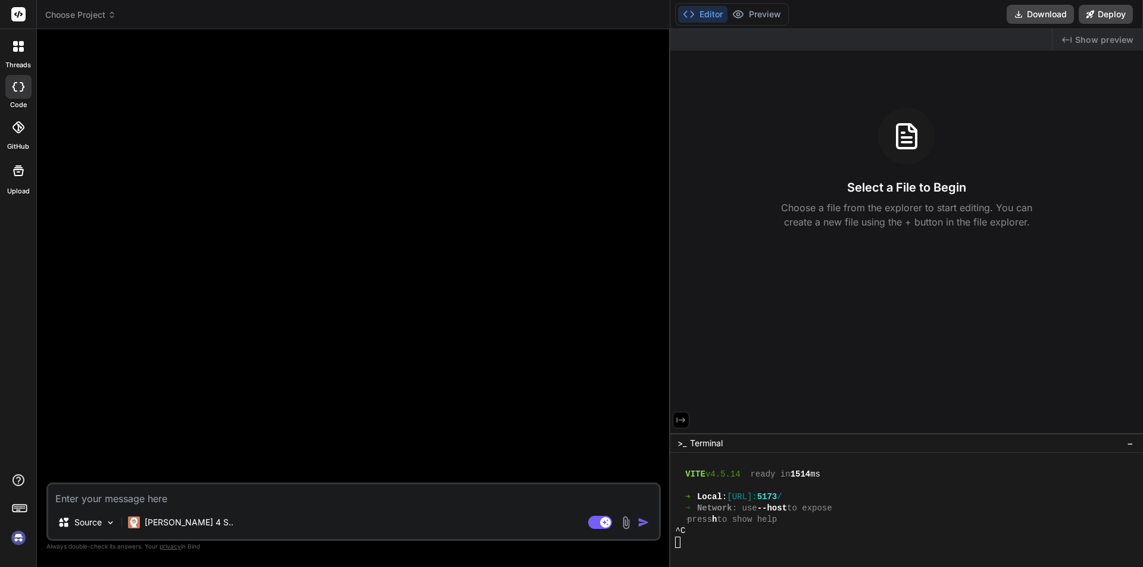
type textarea "x"
